Goal: Task Accomplishment & Management: Use online tool/utility

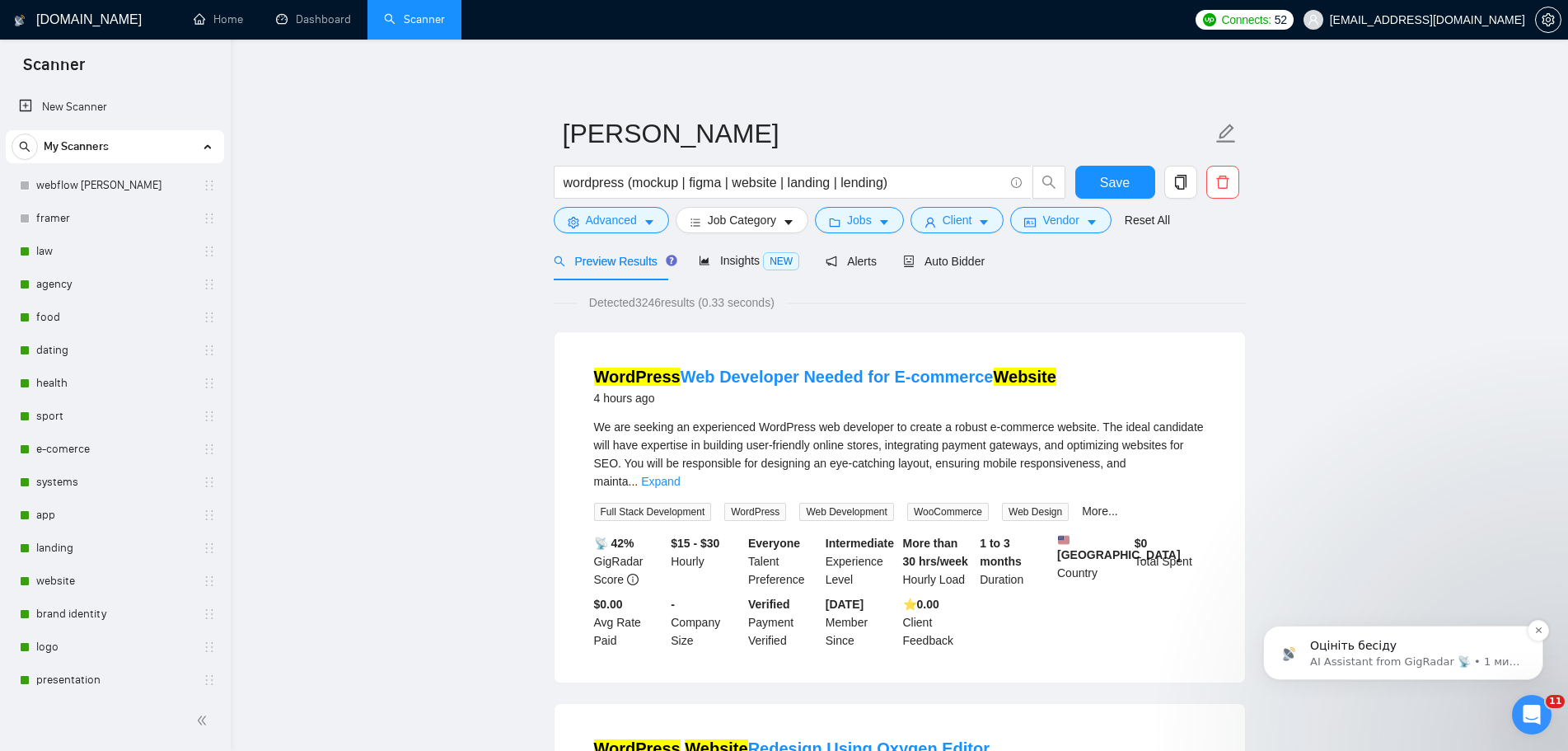
click at [1452, 660] on p "AI Assistant from GigRadar 📡 • 1 мин назад" at bounding box center [1416, 661] width 213 height 15
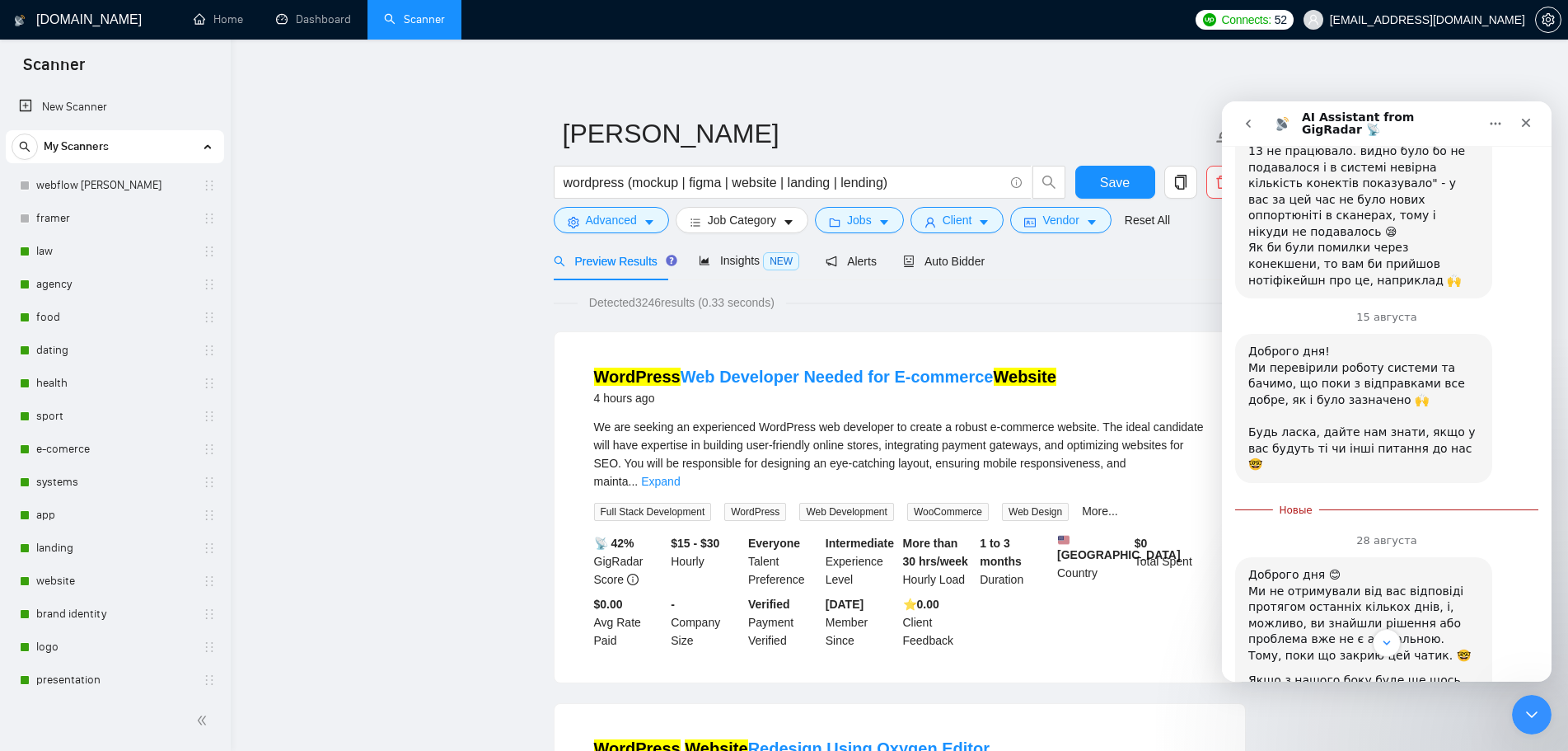
scroll to position [2422, 0]
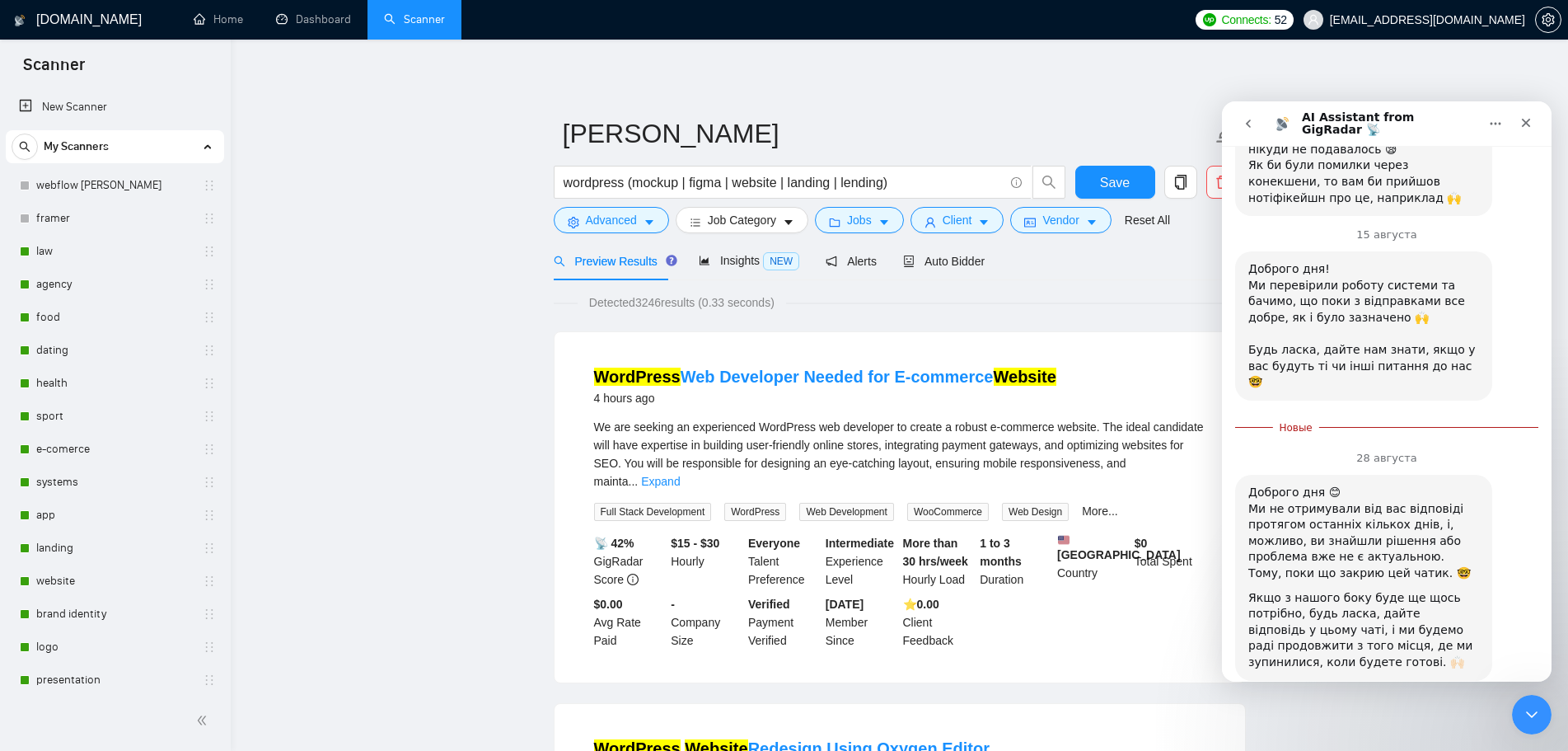
click at [1431, 739] on span "Великолепно" at bounding box center [1428, 754] width 29 height 29
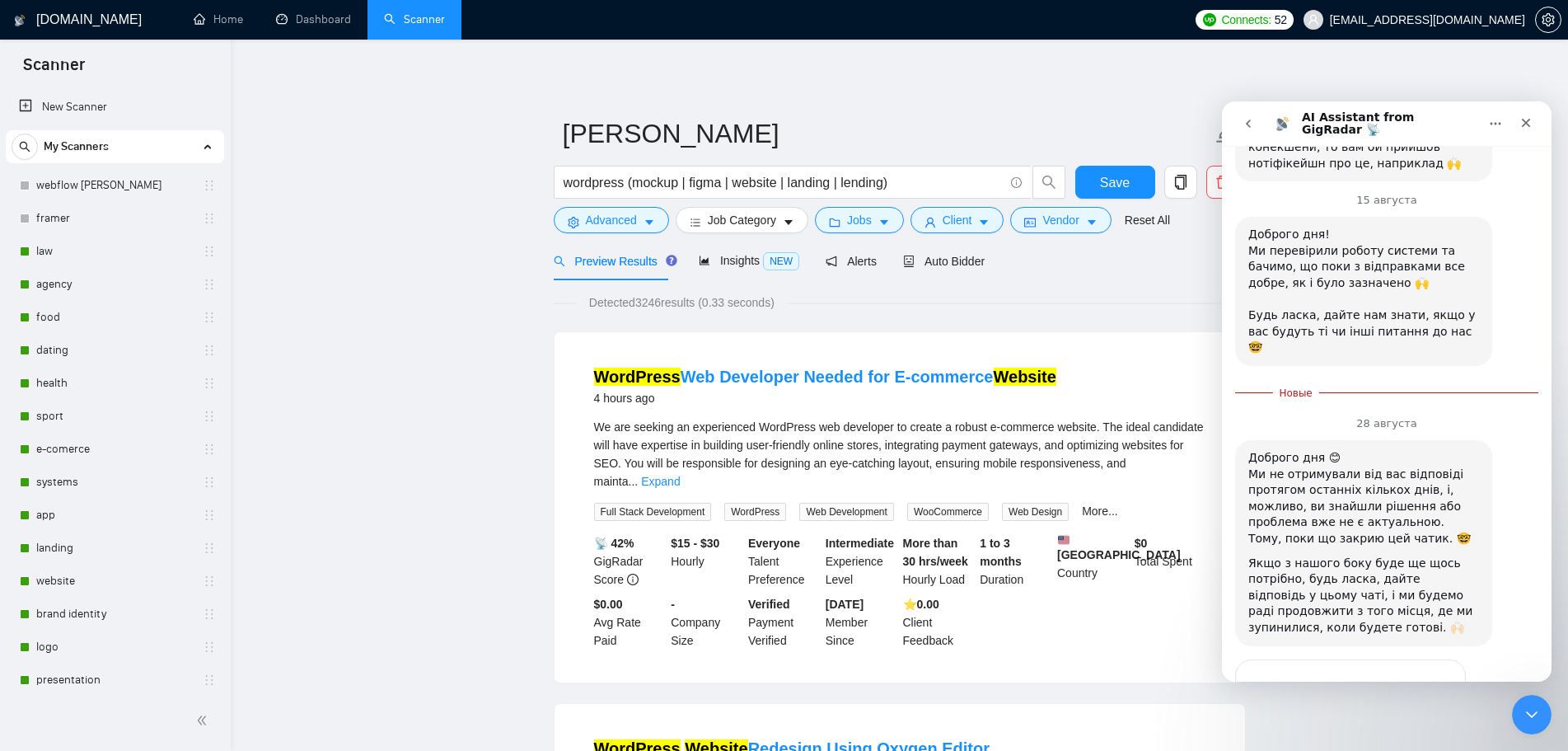
scroll to position [2467, 0]
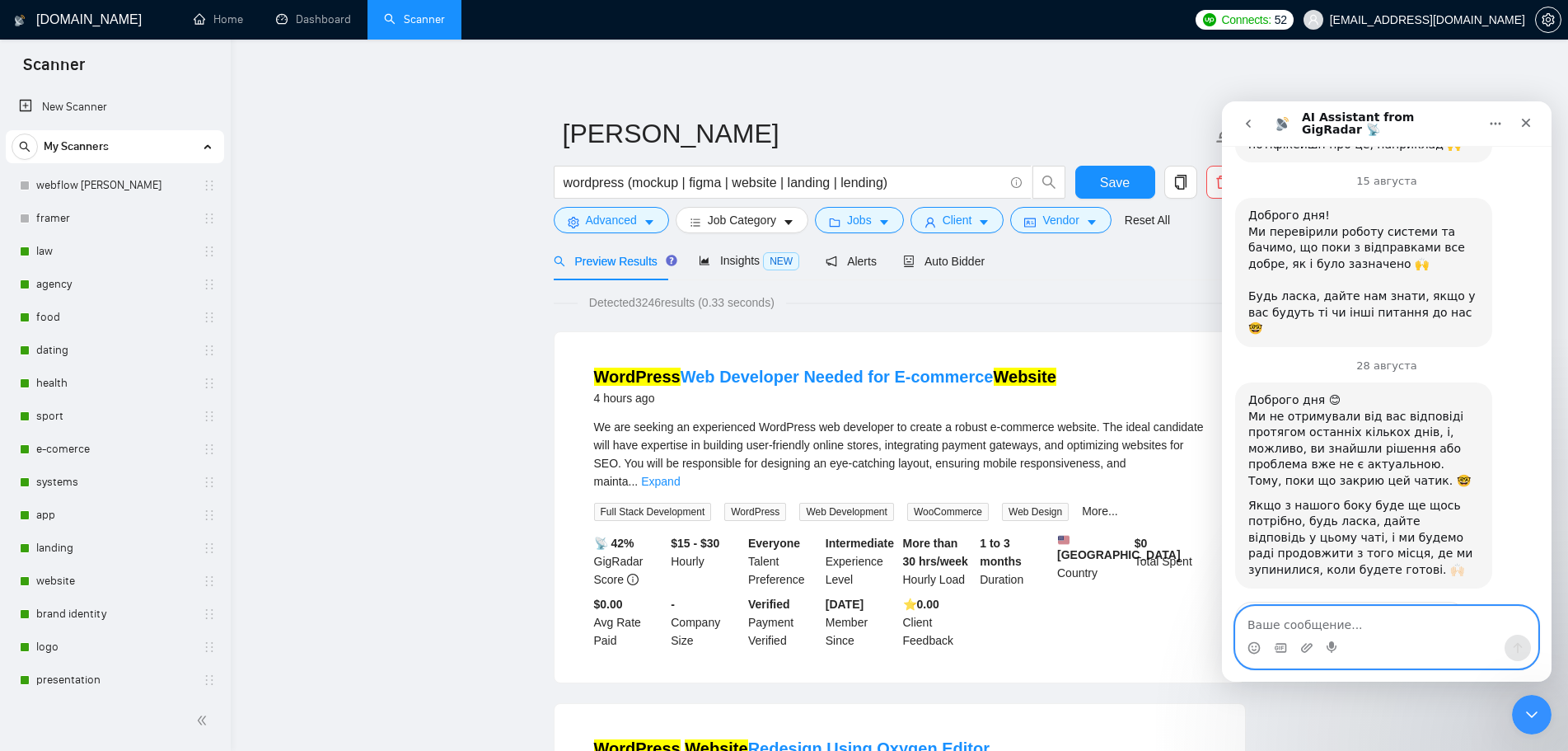
click at [1436, 623] on textarea "Ваше сообщение..." at bounding box center [1386, 620] width 301 height 28
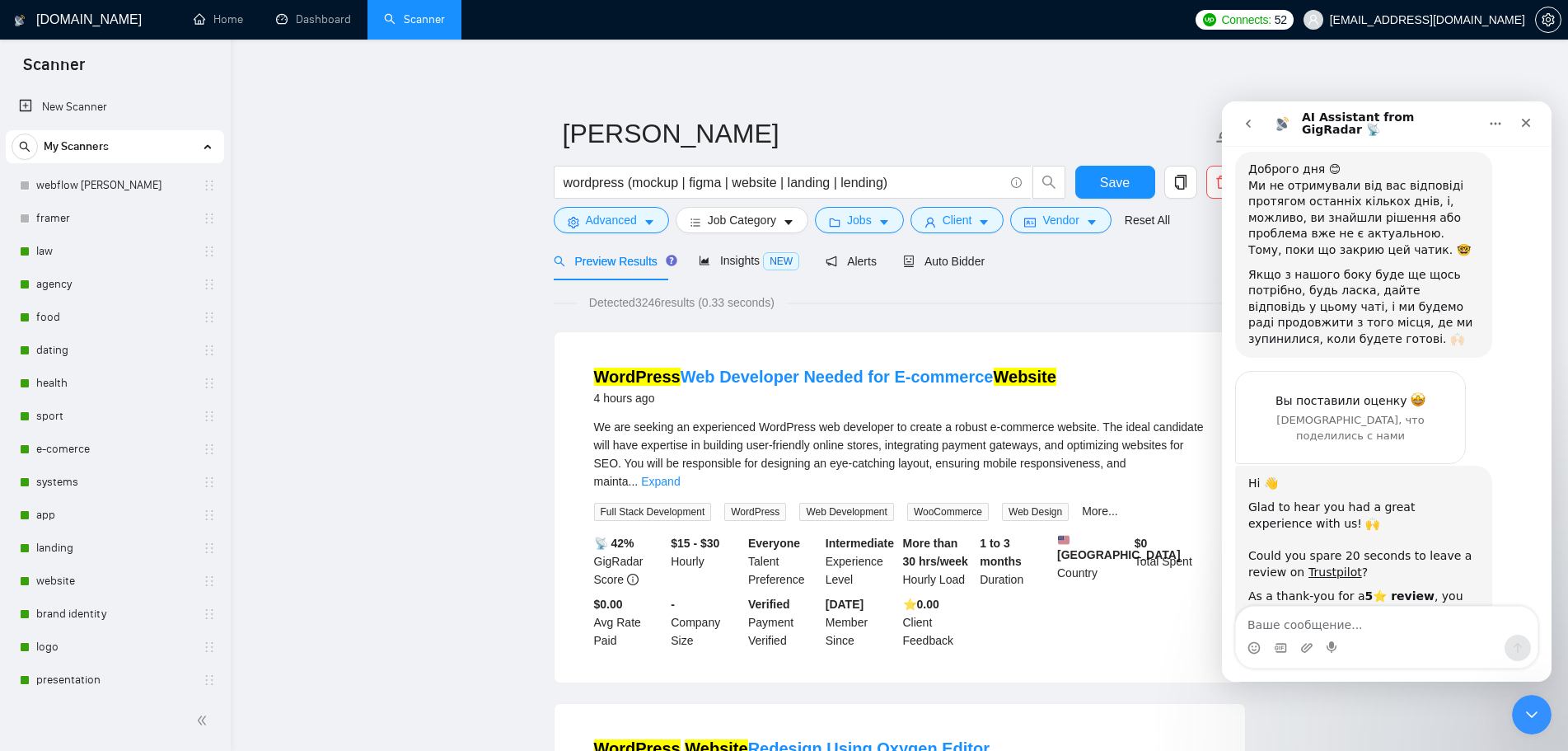
drag, startPoint x: 1249, startPoint y: 321, endPoint x: 1458, endPoint y: 551, distance: 310.8
click at [1458, 551] on div "Hi 👋 Glad to hear you had a great experience with us! 🙌 ​ Could you spare 20 se…" at bounding box center [1363, 598] width 231 height 246
click at [1475, 672] on div "Message Support to claim! 💬 ​ ​ GigRadar Team 🚀" at bounding box center [1363, 696] width 231 height 49
drag, startPoint x: 3019, startPoint y: 1389, endPoint x: 1529, endPoint y: 711, distance: 1637.0
click at [1529, 710] on icon "Закрыть службу сообщений Intercom" at bounding box center [1529, 712] width 20 height 20
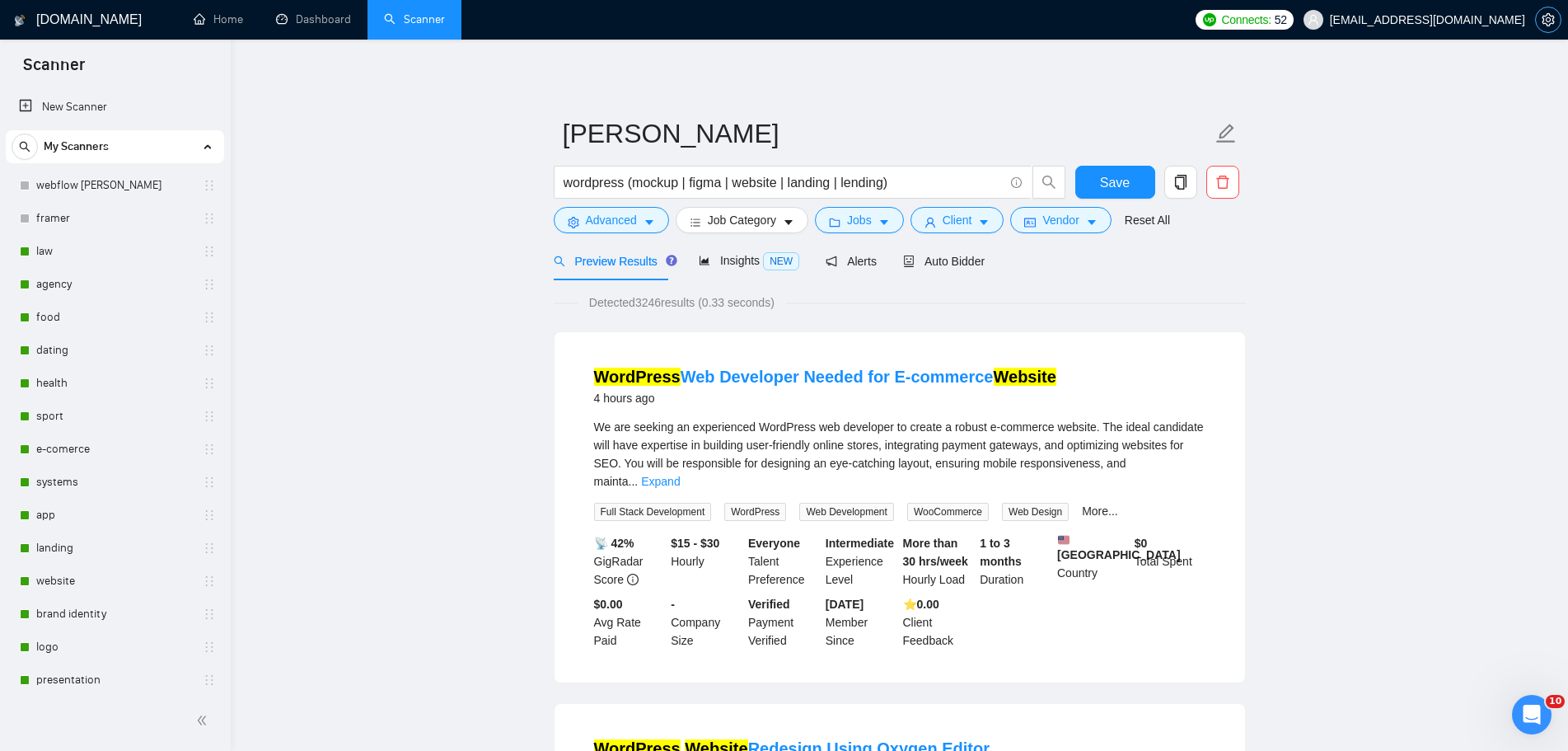
click at [1555, 28] on button "button" at bounding box center [1548, 20] width 26 height 26
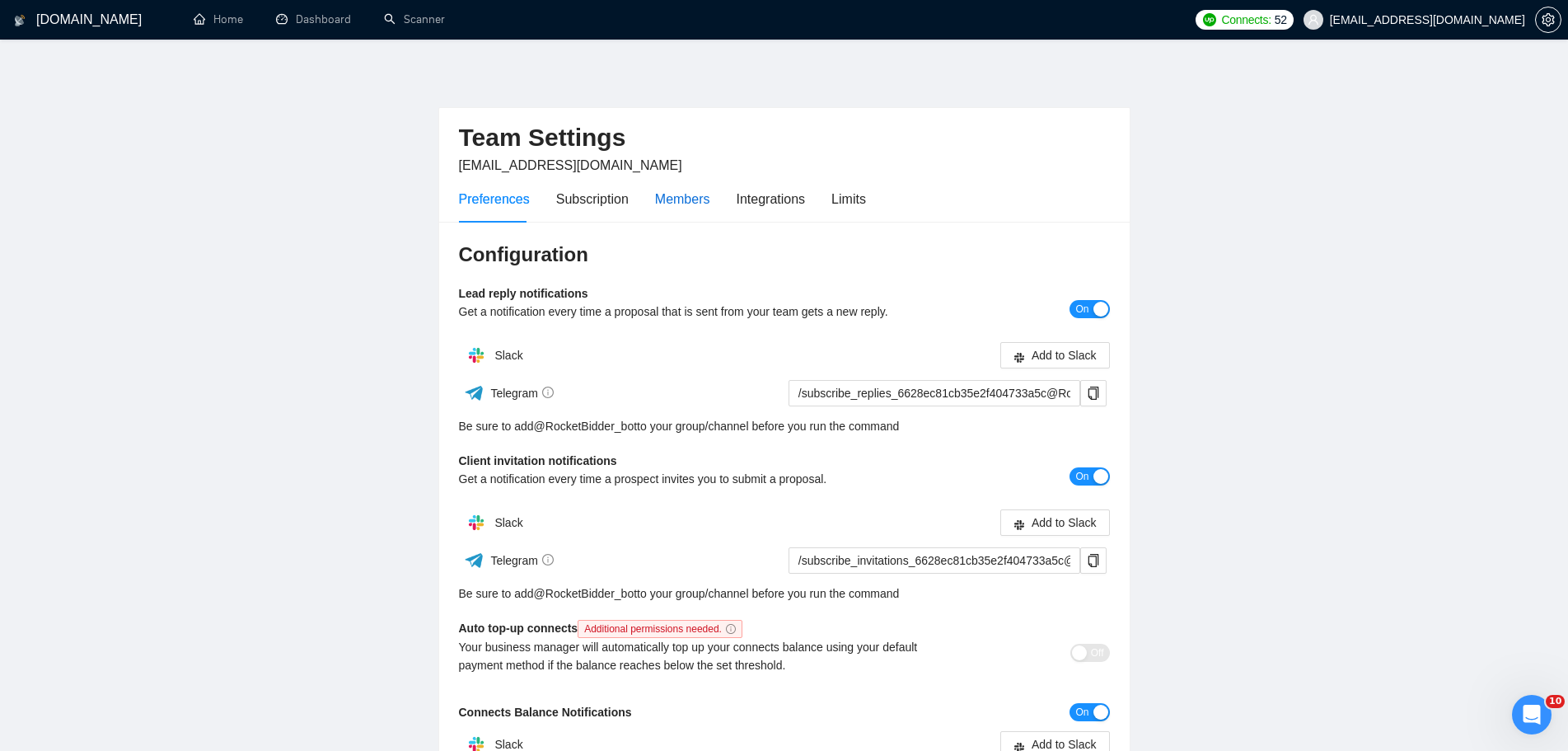
click at [669, 200] on div "Members" at bounding box center [683, 198] width 56 height 20
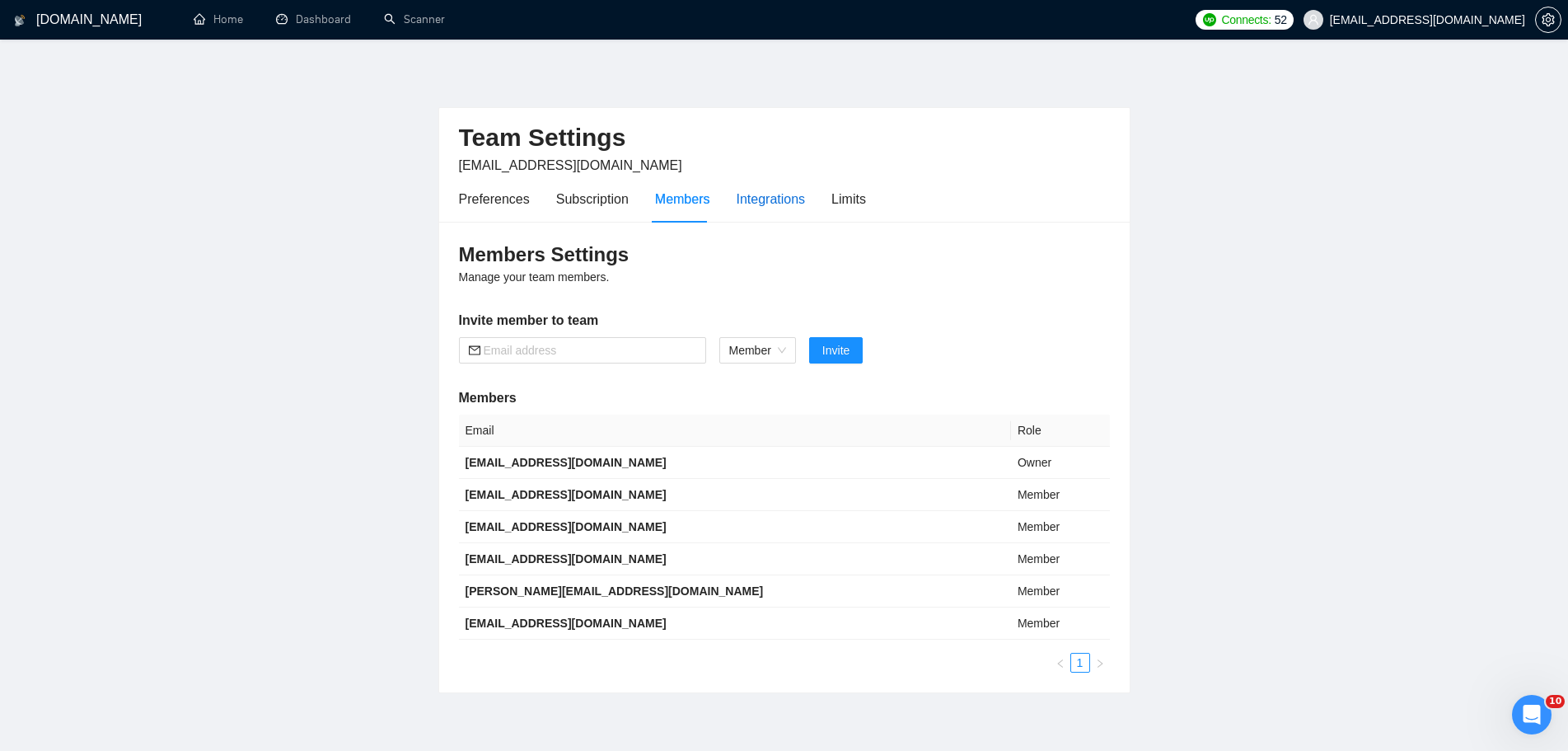
click at [752, 204] on div "Integrations" at bounding box center [770, 198] width 69 height 20
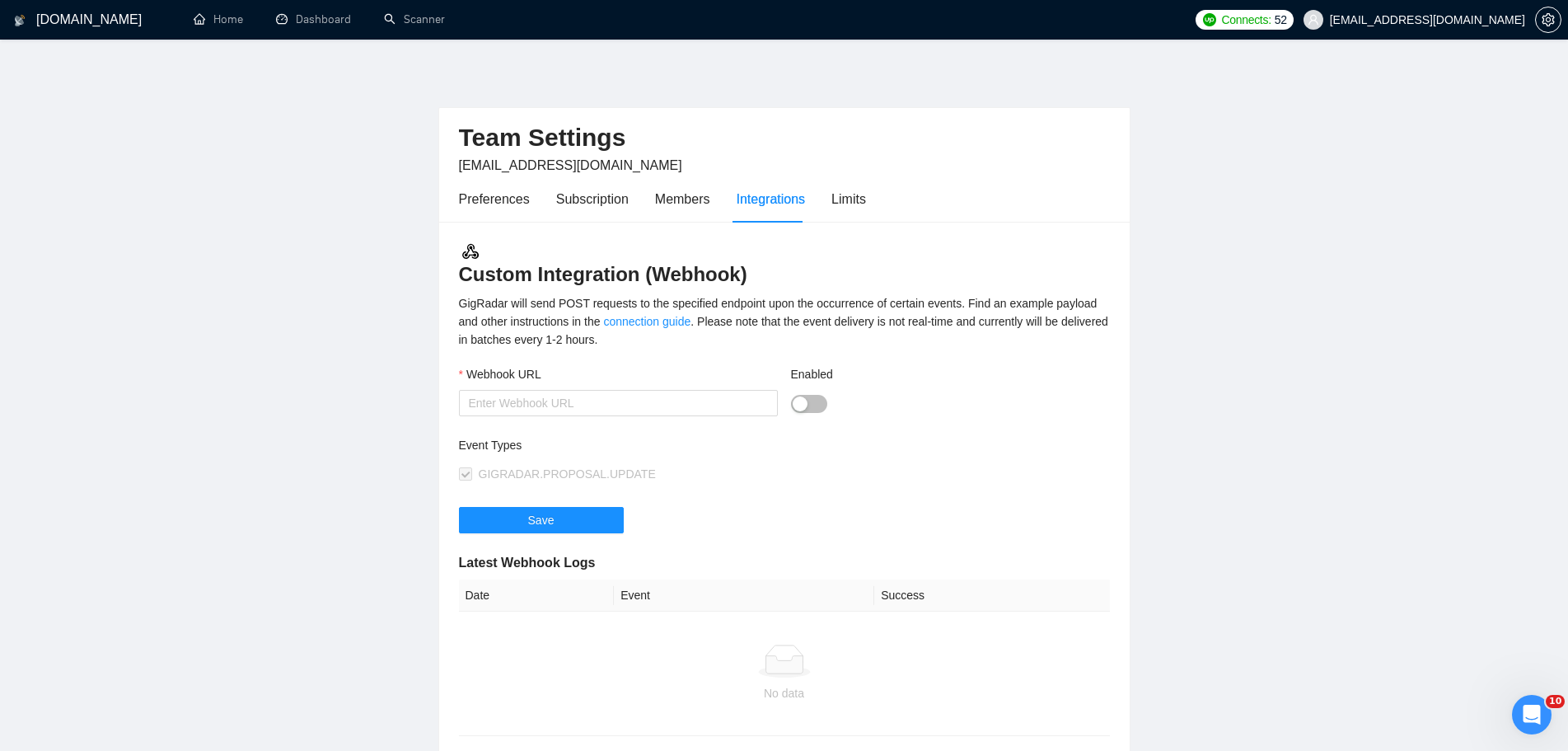
click at [826, 206] on div "Preferences Subscription Members Integrations Limits" at bounding box center [662, 199] width 407 height 47
click at [839, 205] on div "Limits" at bounding box center [847, 198] width 34 height 20
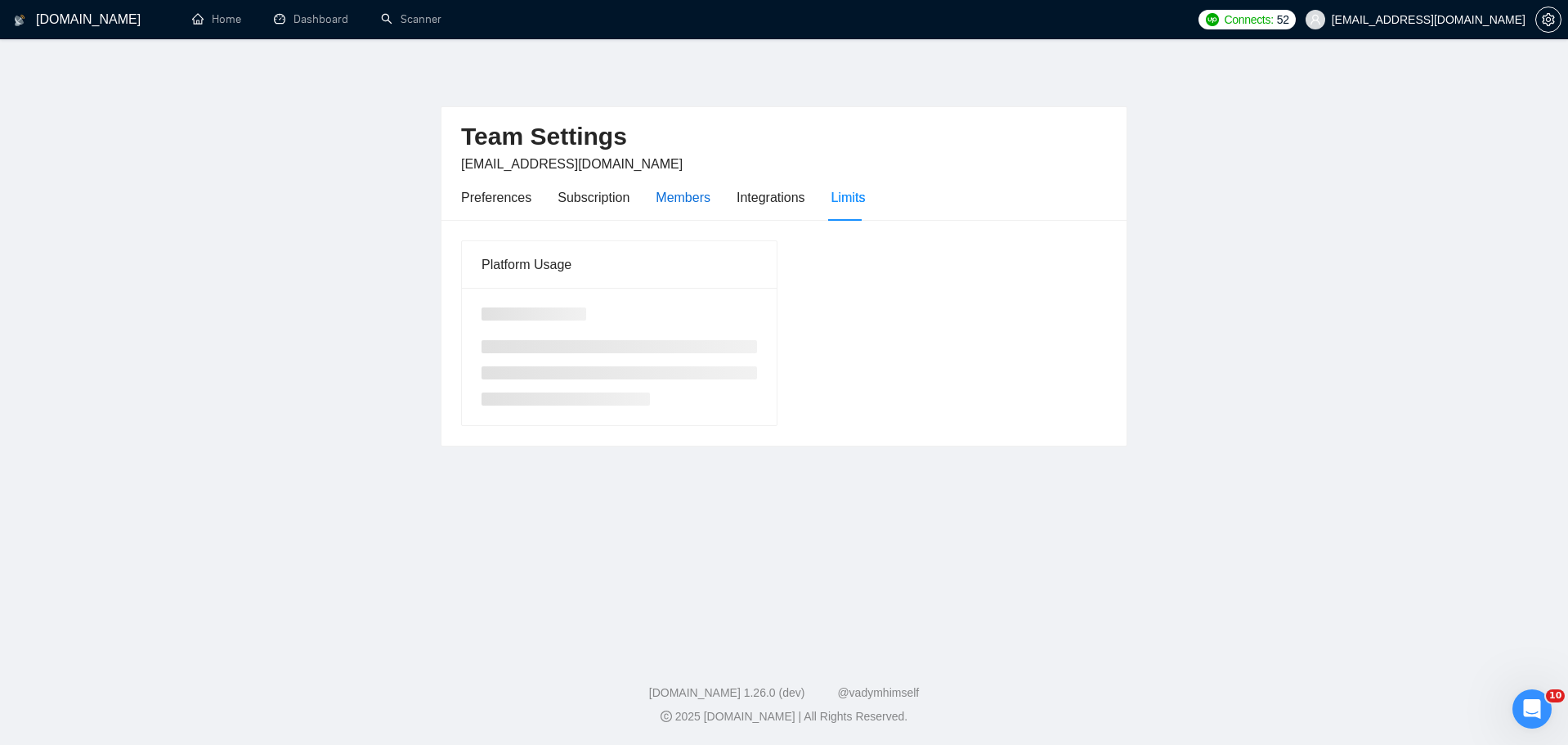
click at [687, 199] on div "Members" at bounding box center [683, 196] width 55 height 20
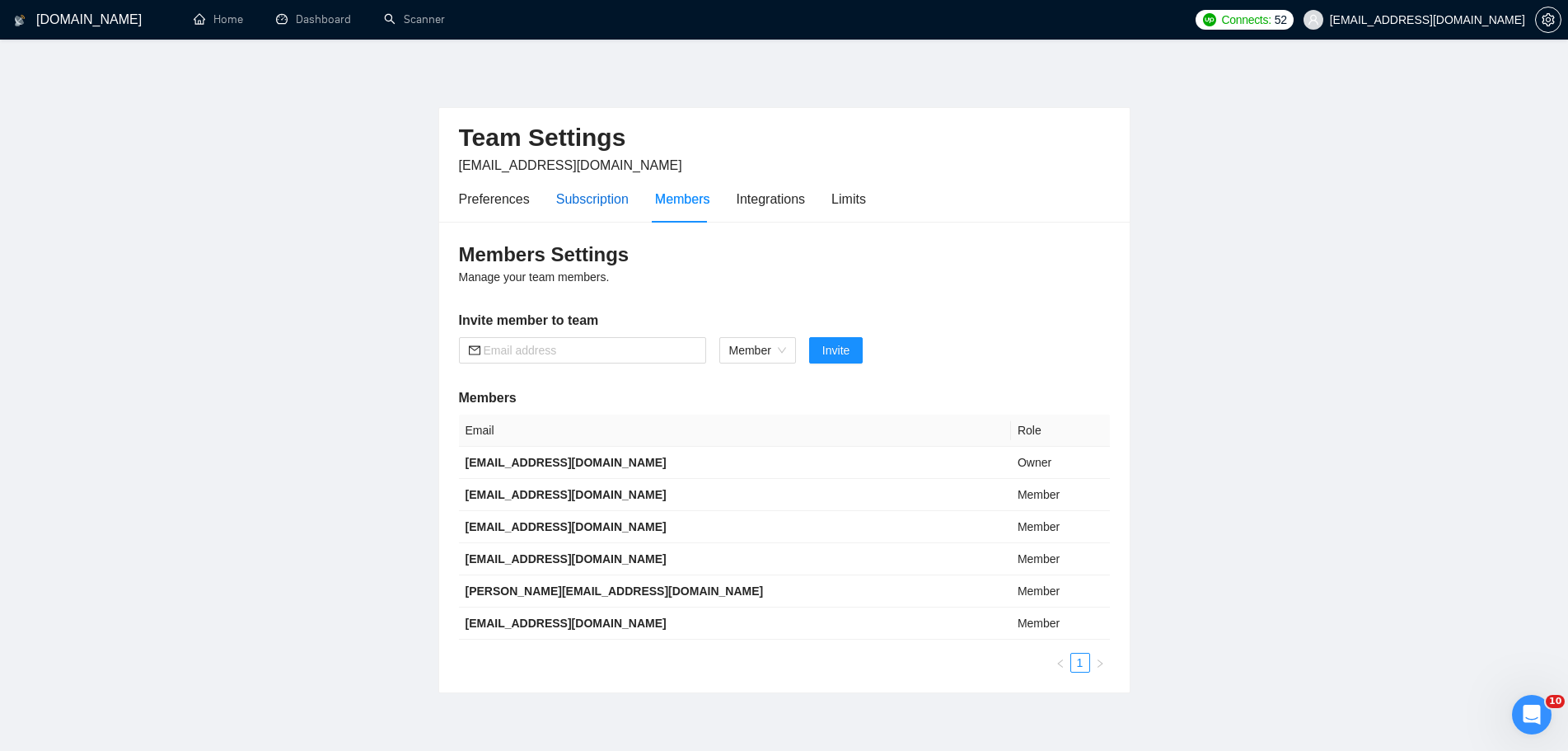
click at [616, 199] on div "Subscription" at bounding box center [592, 198] width 72 height 20
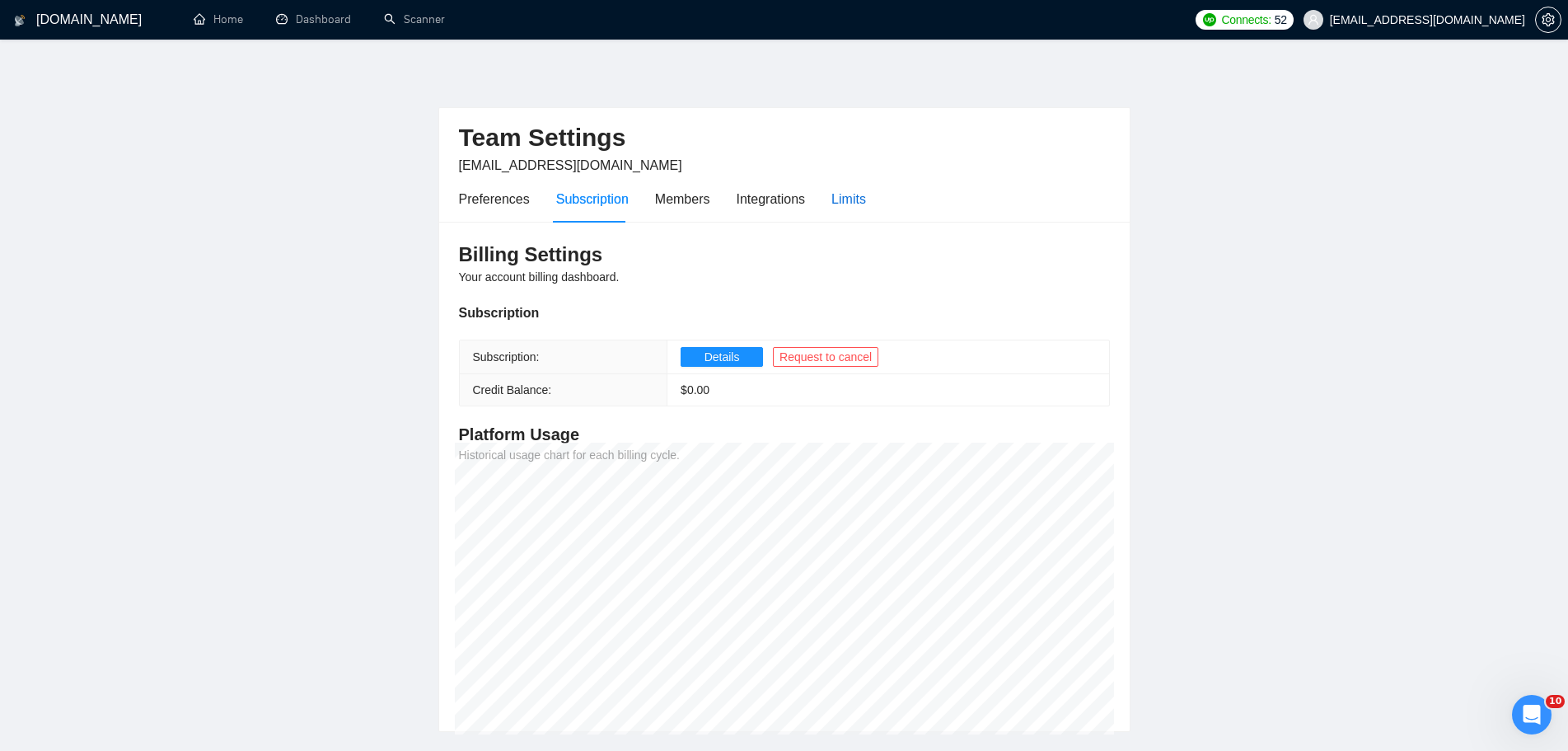
click at [836, 199] on div "Limits" at bounding box center [847, 198] width 34 height 20
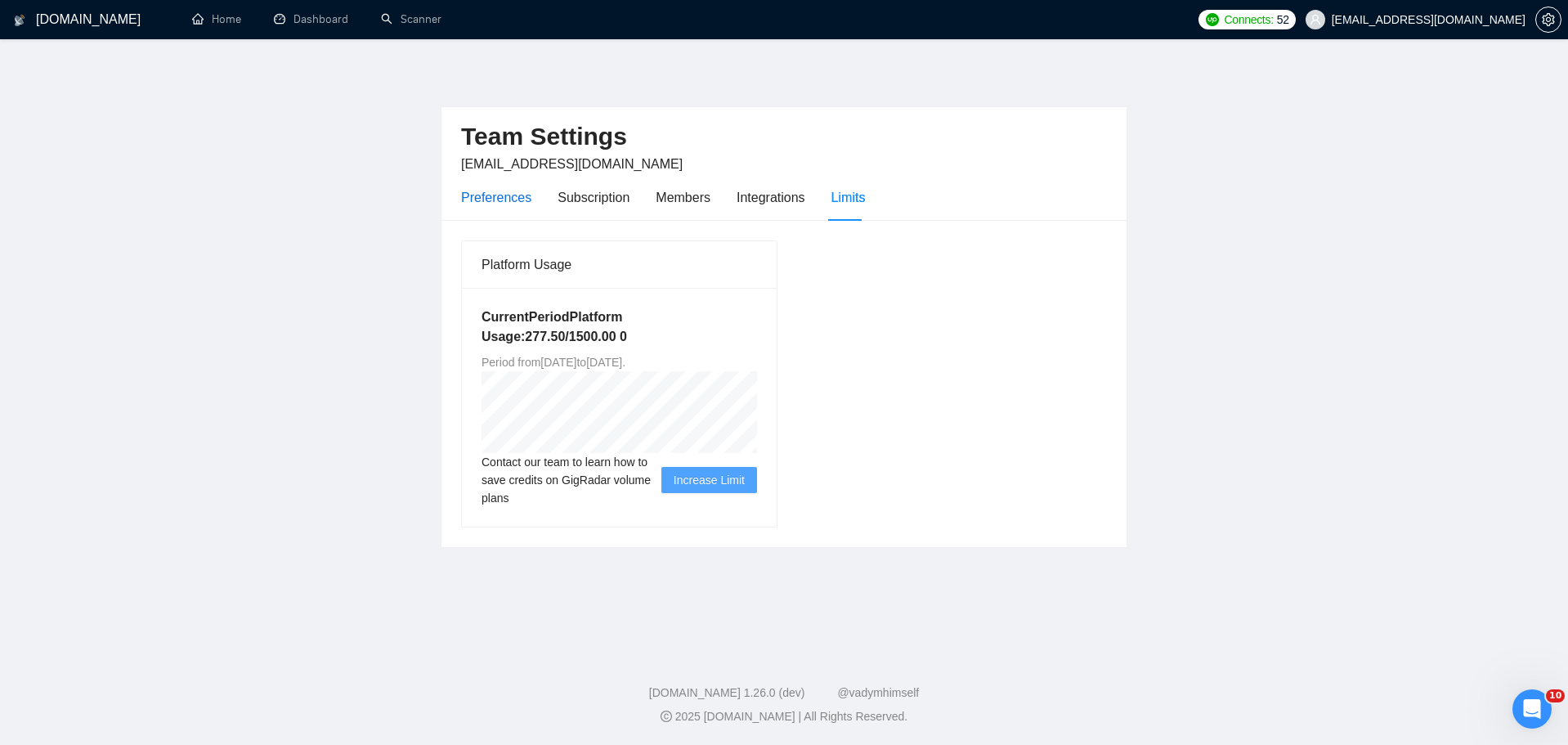
click at [508, 197] on div "Preferences" at bounding box center [497, 196] width 71 height 20
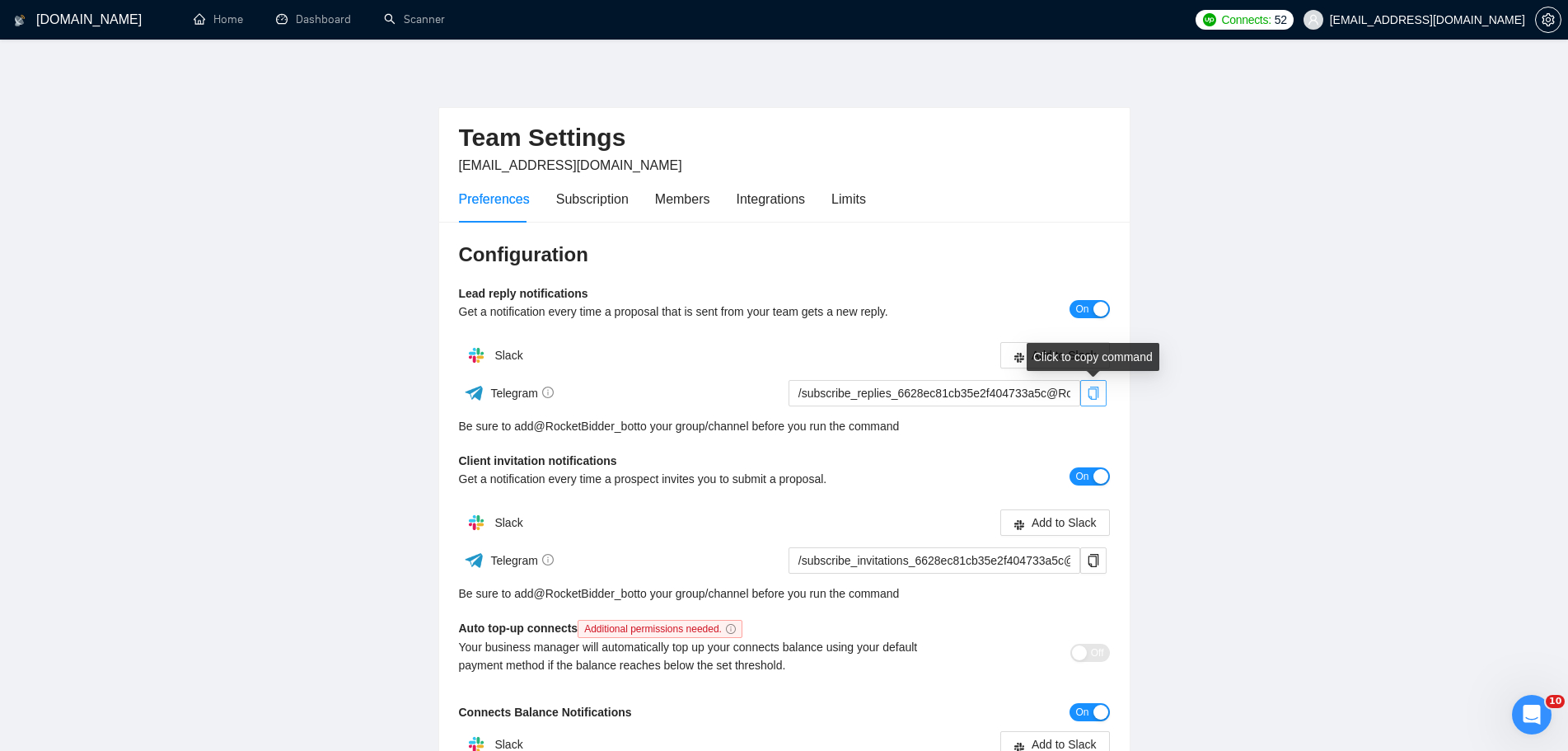
click at [1099, 390] on icon "copy" at bounding box center [1093, 393] width 14 height 14
click at [412, 21] on link "Scanner" at bounding box center [414, 20] width 61 height 14
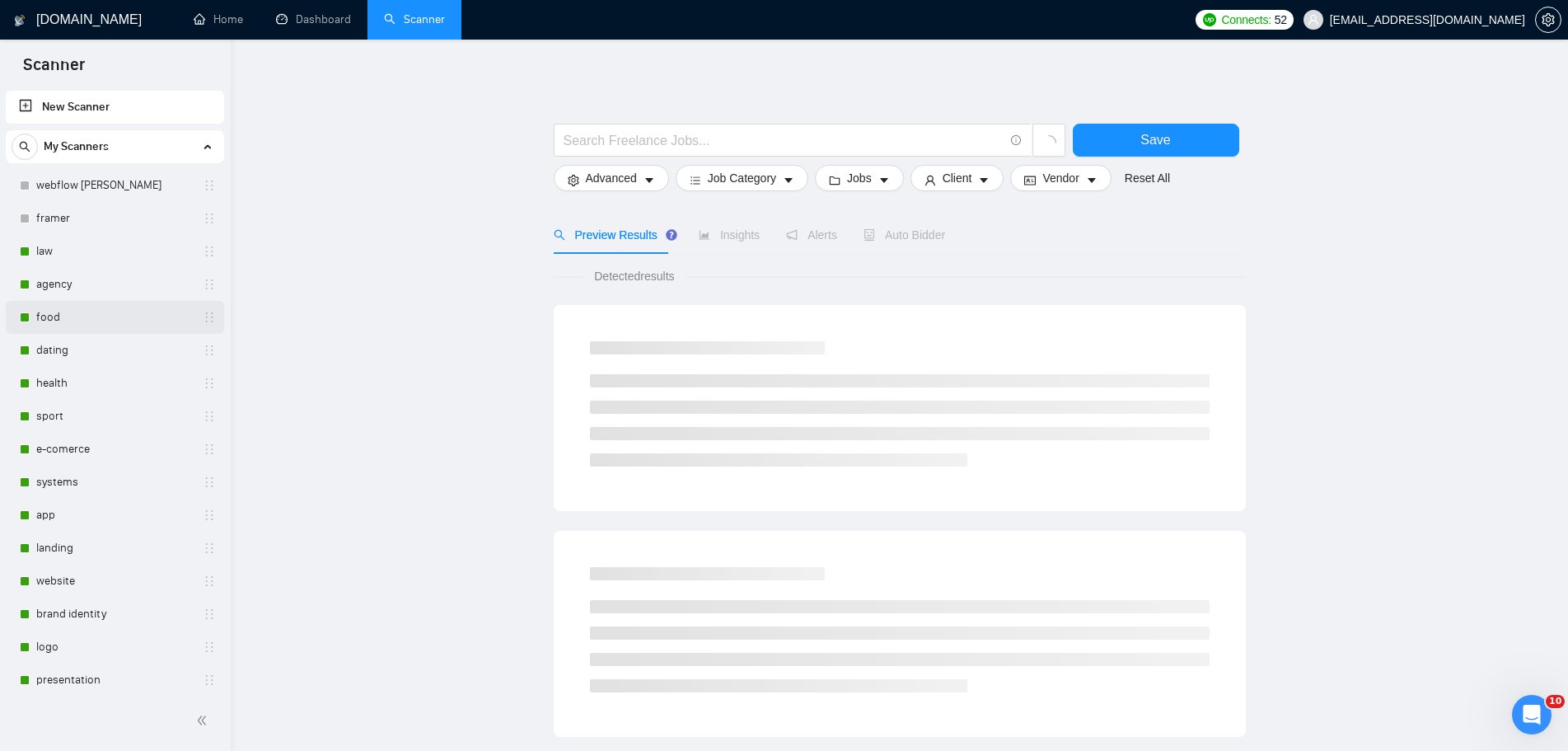
click at [49, 301] on link "food" at bounding box center [114, 317] width 157 height 33
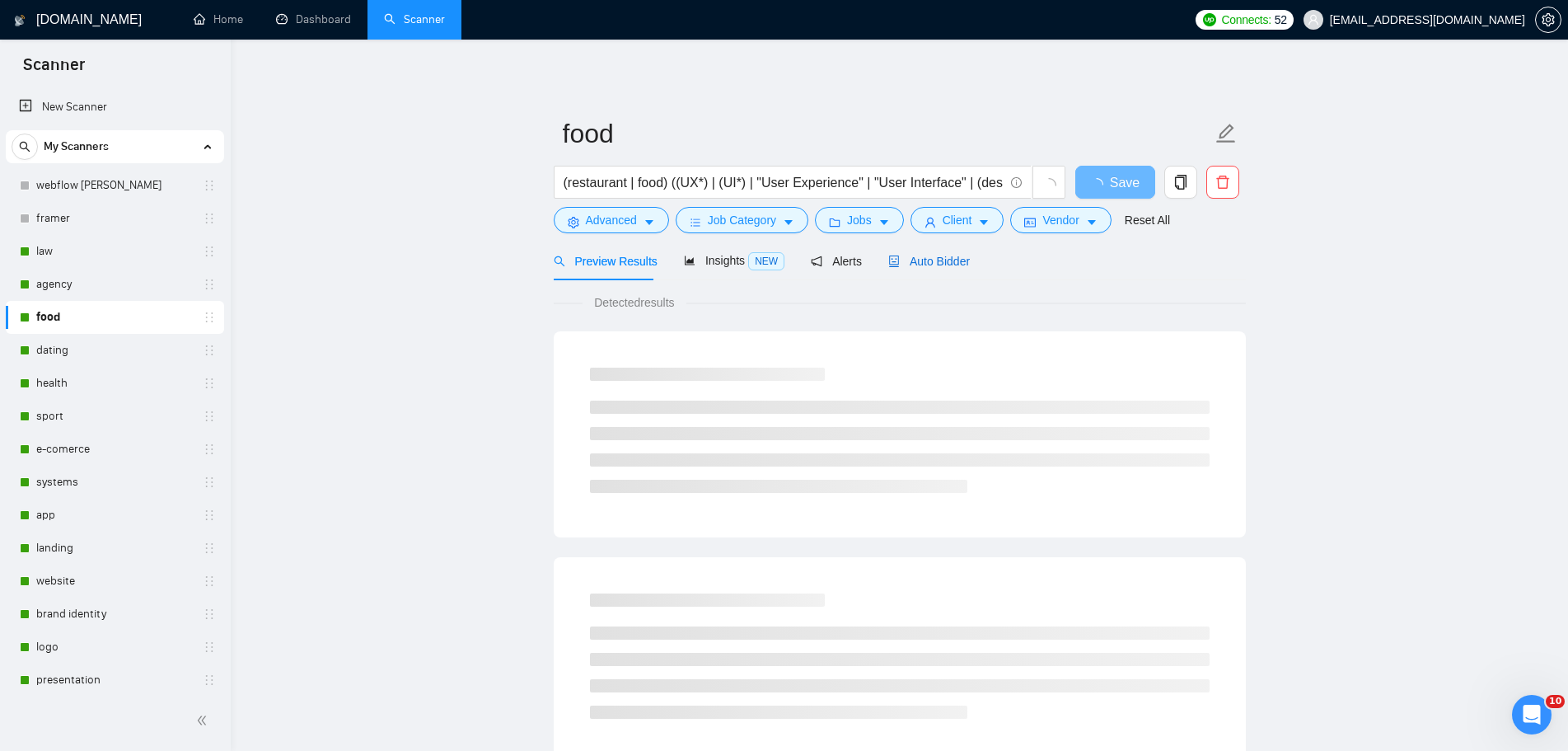
click at [926, 257] on span "Auto Bidder" at bounding box center [929, 261] width 82 height 14
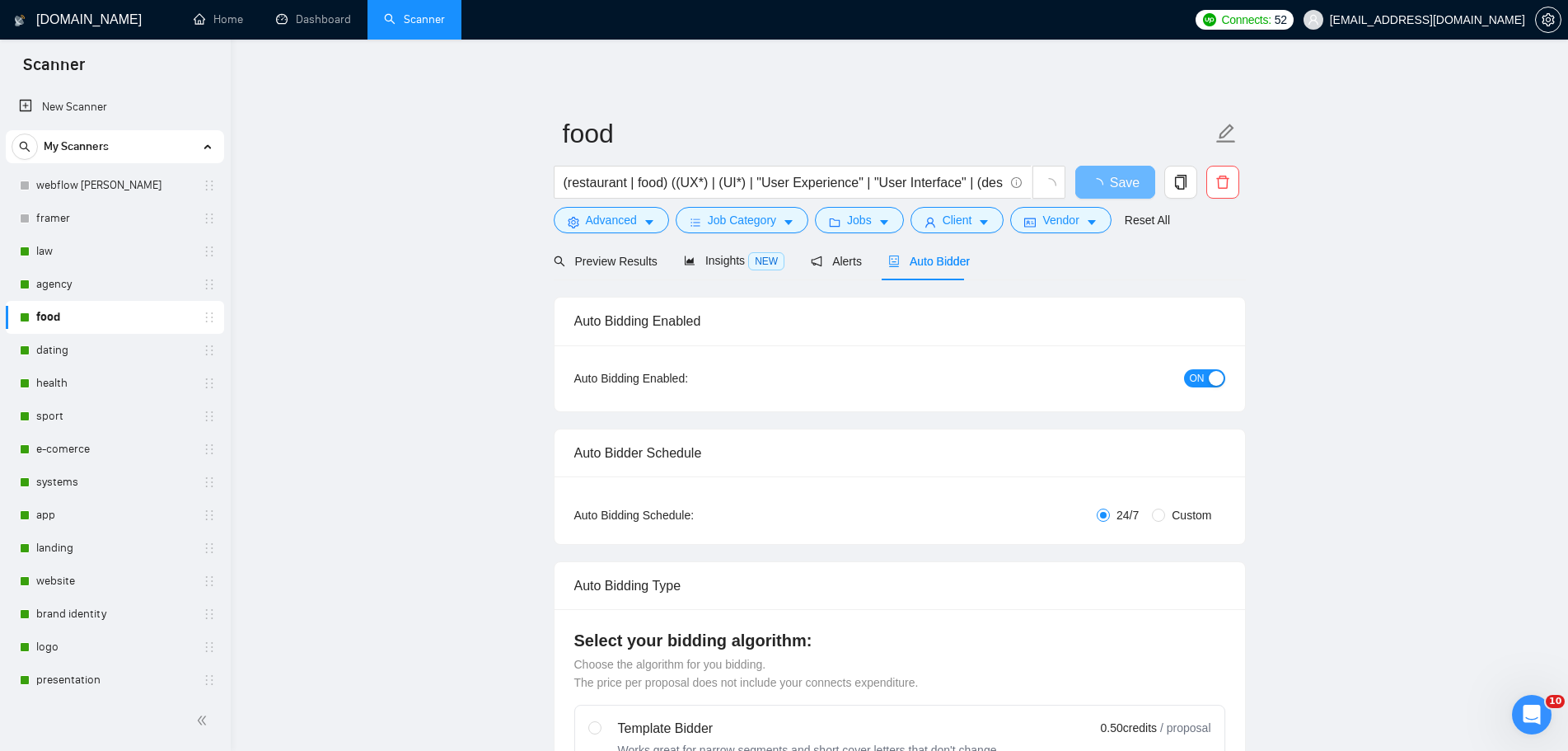
radio input "false"
radio input "true"
checkbox input "true"
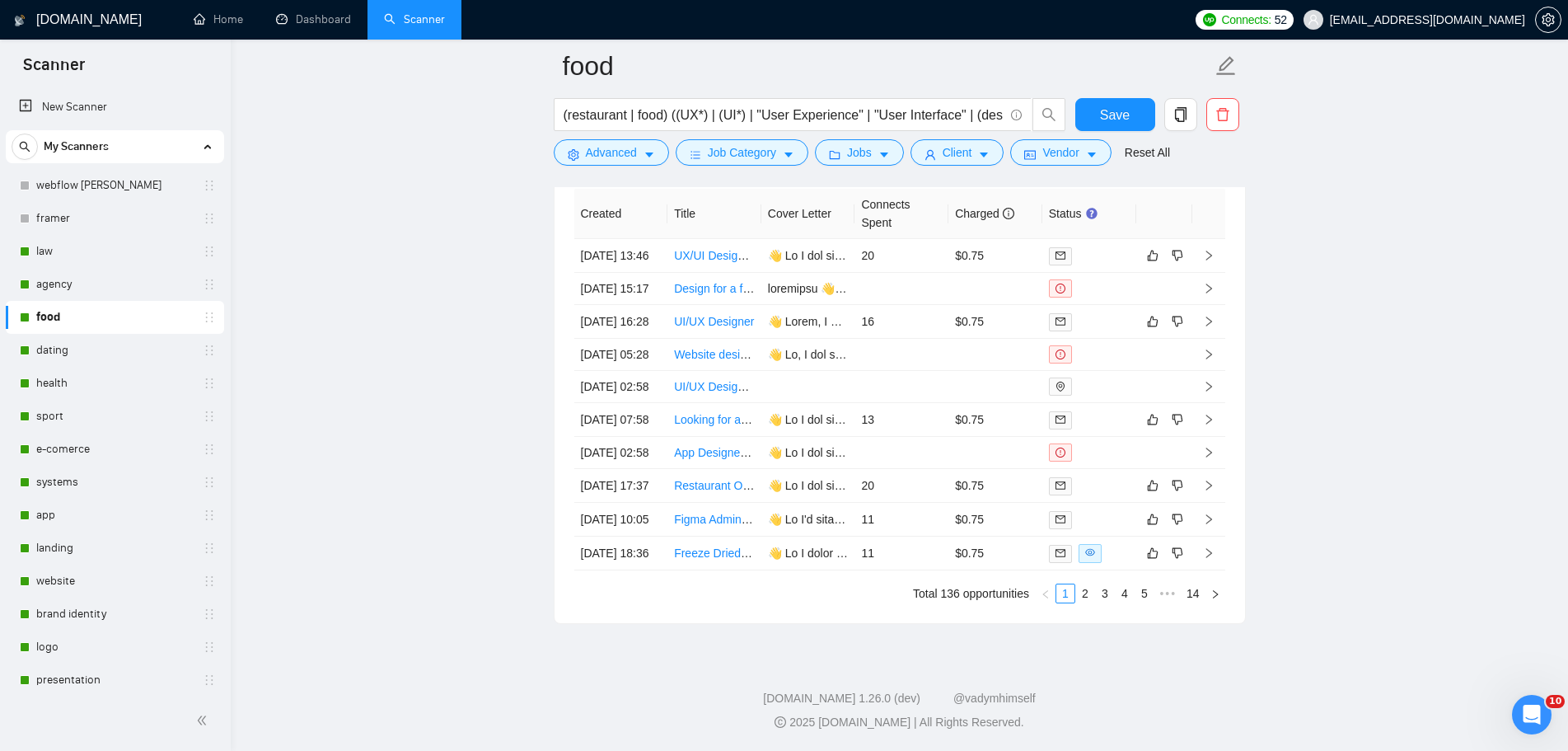
scroll to position [4576, 0]
